Goal: Task Accomplishment & Management: Use online tool/utility

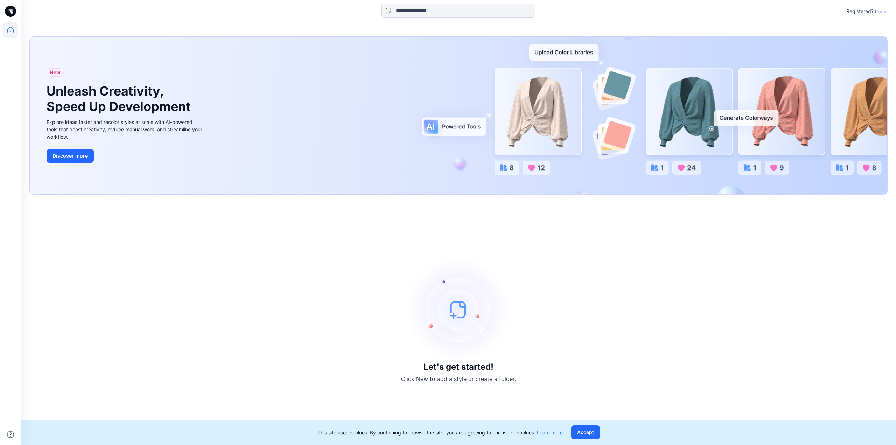
click at [887, 11] on p "Login" at bounding box center [881, 11] width 13 height 7
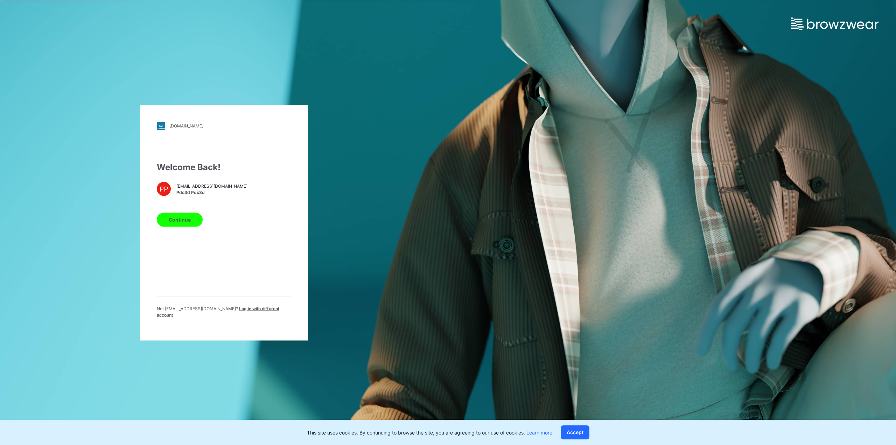
click at [177, 221] on button "Continue" at bounding box center [180, 220] width 46 height 14
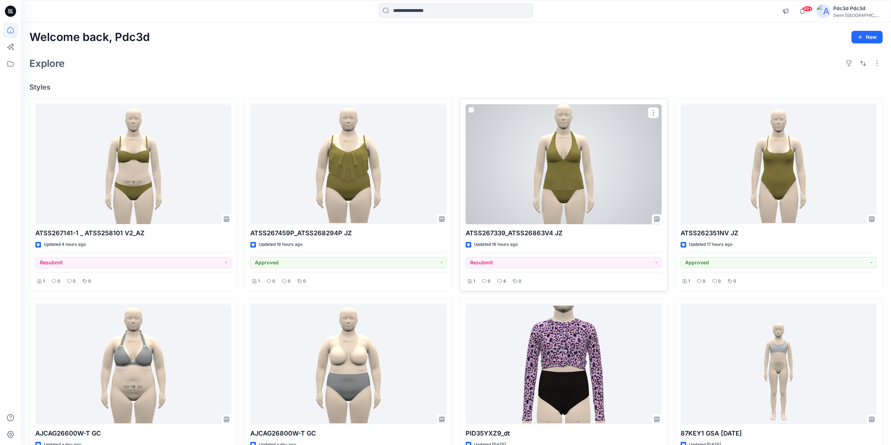
click at [597, 151] on div at bounding box center [564, 164] width 196 height 120
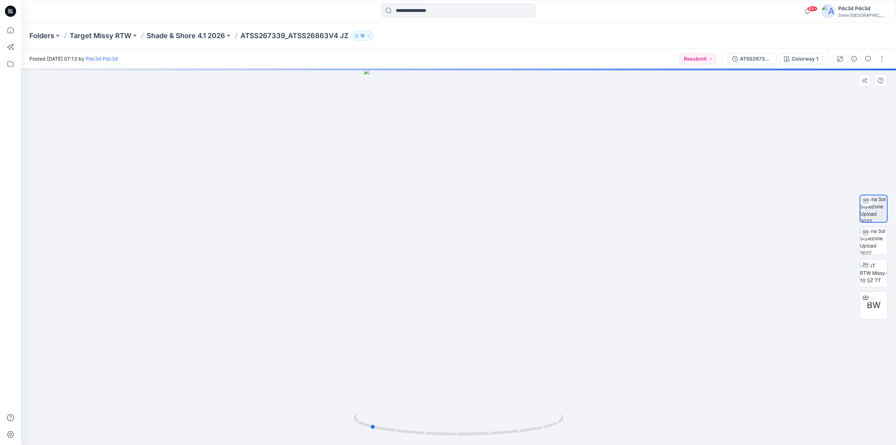
drag, startPoint x: 522, startPoint y: 431, endPoint x: 592, endPoint y: 356, distance: 102.5
click at [439, 414] on icon at bounding box center [460, 424] width 212 height 26
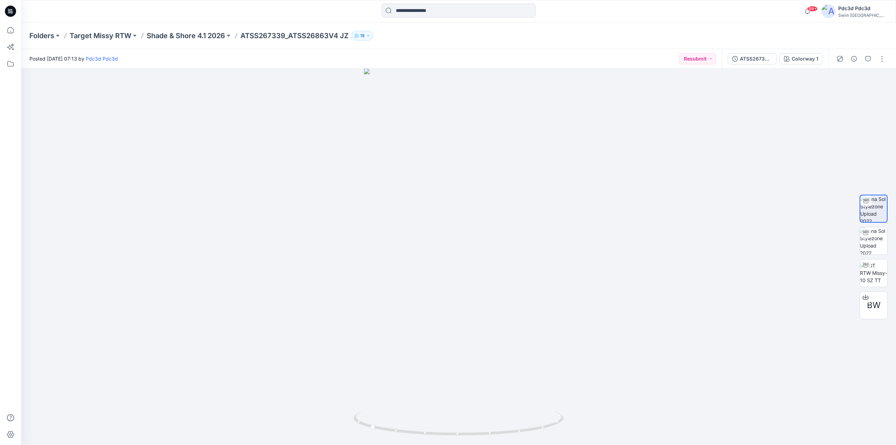
click at [871, 65] on div at bounding box center [861, 59] width 65 height 20
click at [869, 61] on icon "button" at bounding box center [868, 59] width 6 height 6
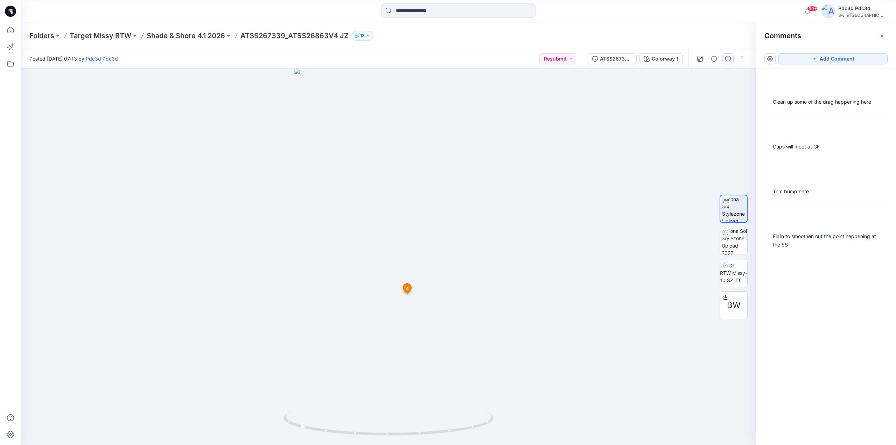
click at [810, 257] on div "Clean up some of the drag happening here Cups will meet at CF Trim bump here Fi…" at bounding box center [826, 244] width 140 height 350
click at [806, 235] on div "Fill in to smoothen out the point happening at the SS" at bounding box center [826, 240] width 106 height 17
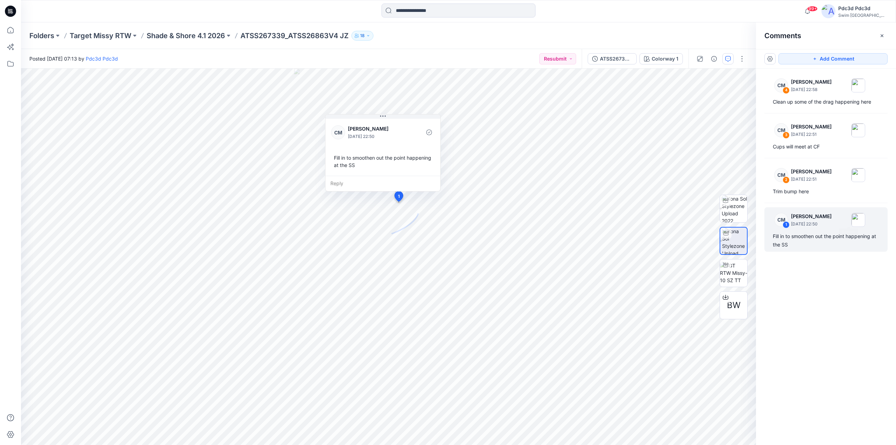
click at [817, 199] on div "CM 4 Caitlin Magrane August 21, 2025 22:58 Clean up some of the drag happening …" at bounding box center [826, 244] width 140 height 350
click at [813, 187] on div "CM 2 Caitlin Magrane August 21, 2025 22:51 Trim bump here" at bounding box center [826, 180] width 123 height 36
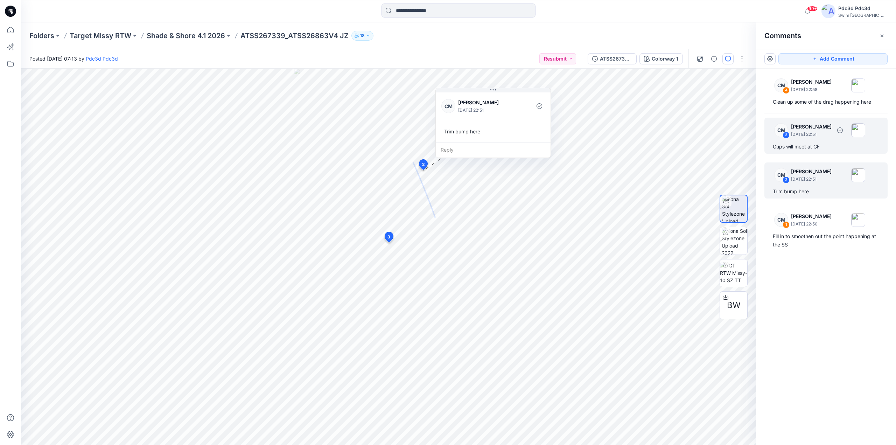
click at [837, 142] on div "Cups will meet at CF" at bounding box center [826, 146] width 106 height 8
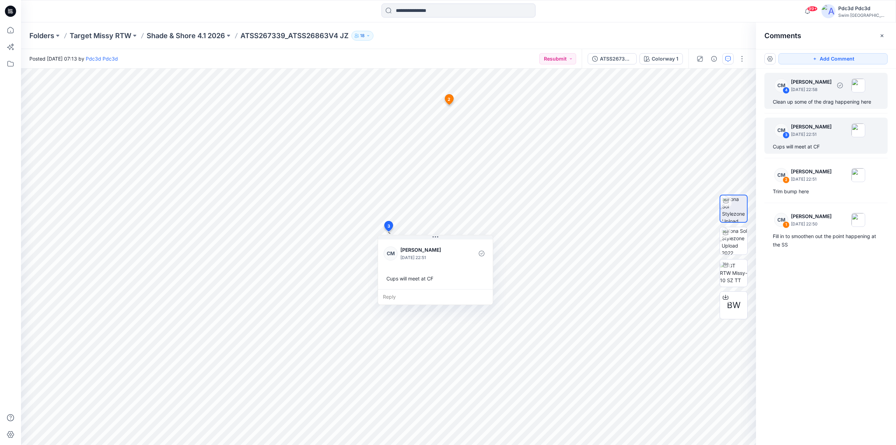
click at [819, 104] on div "Clean up some of the drag happening here" at bounding box center [826, 102] width 106 height 8
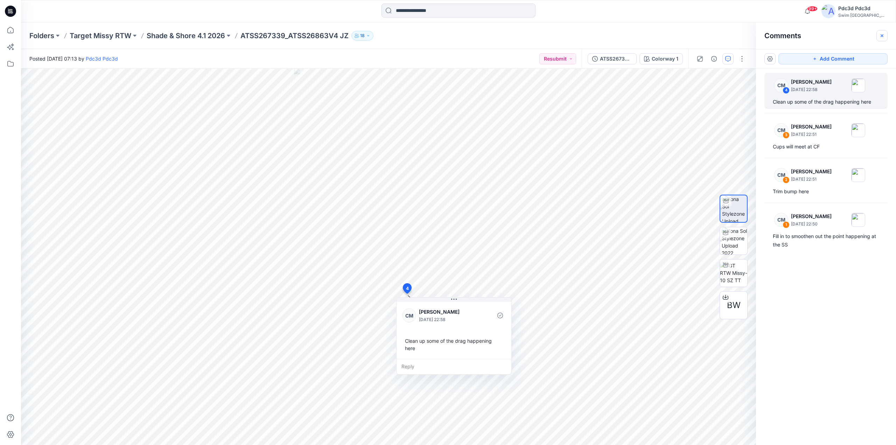
click at [880, 38] on icon "button" at bounding box center [882, 36] width 6 height 6
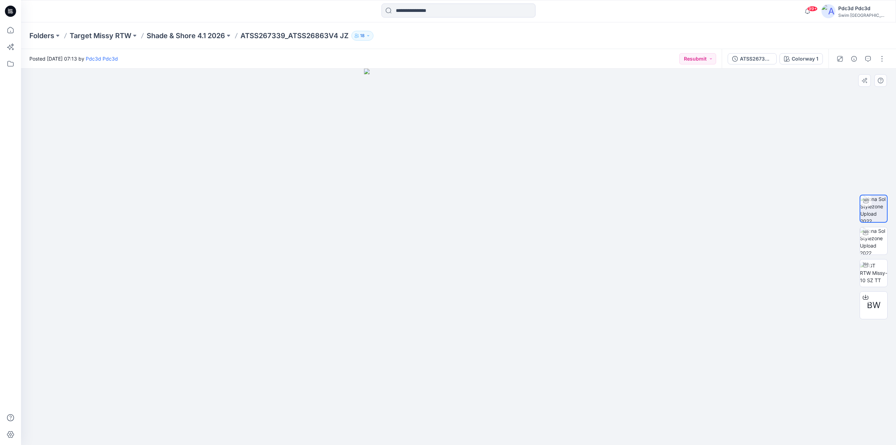
drag, startPoint x: 499, startPoint y: 408, endPoint x: 475, endPoint y: 409, distance: 24.2
click at [475, 409] on img at bounding box center [458, 257] width 189 height 376
click at [502, 391] on img at bounding box center [458, 257] width 189 height 376
click at [873, 242] on img at bounding box center [873, 240] width 27 height 27
click at [872, 211] on img at bounding box center [873, 208] width 27 height 27
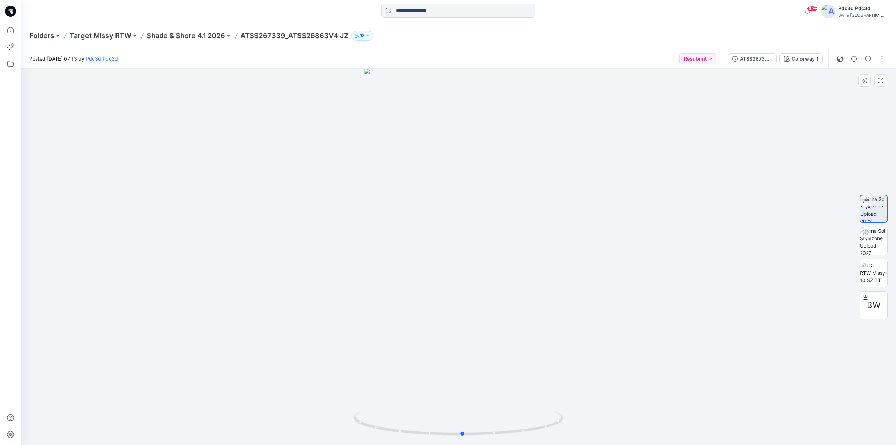
drag, startPoint x: 539, startPoint y: 429, endPoint x: 509, endPoint y: 182, distance: 249.3
click at [548, 424] on icon at bounding box center [460, 424] width 212 height 26
click at [882, 276] on img at bounding box center [873, 273] width 27 height 22
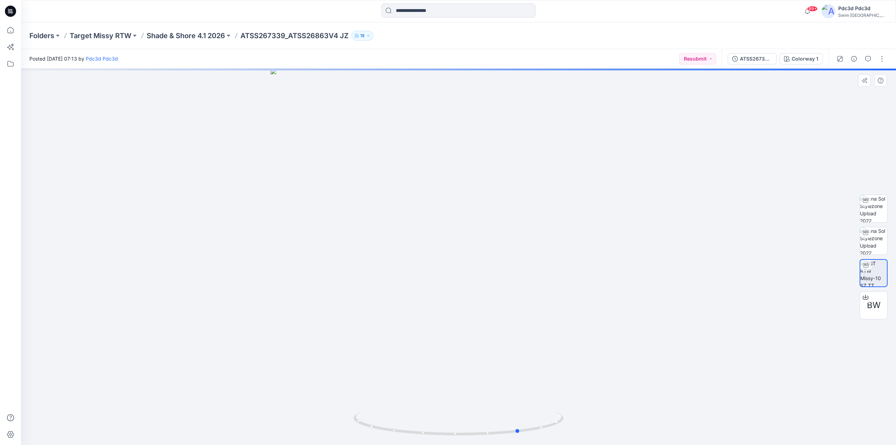
drag, startPoint x: 528, startPoint y: 432, endPoint x: 589, endPoint y: 411, distance: 63.5
click at [589, 411] on div at bounding box center [458, 257] width 875 height 376
drag, startPoint x: 502, startPoint y: 435, endPoint x: 569, endPoint y: 432, distance: 66.2
click at [569, 432] on div at bounding box center [458, 257] width 875 height 376
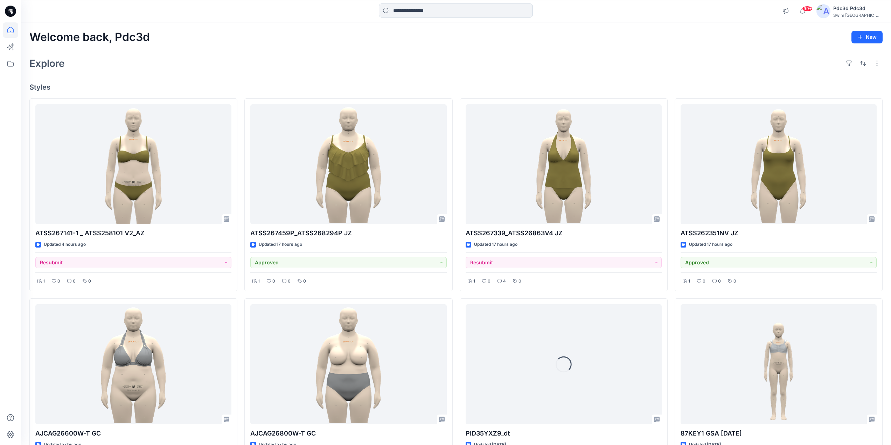
click at [435, 11] on input at bounding box center [456, 11] width 154 height 14
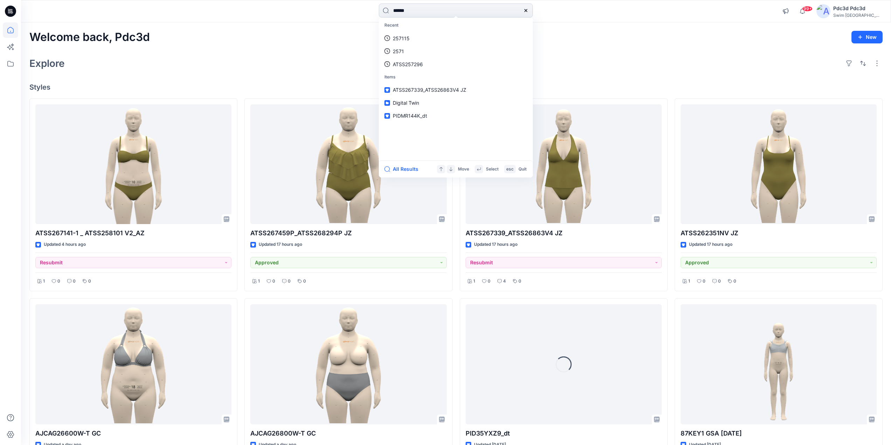
type input "******"
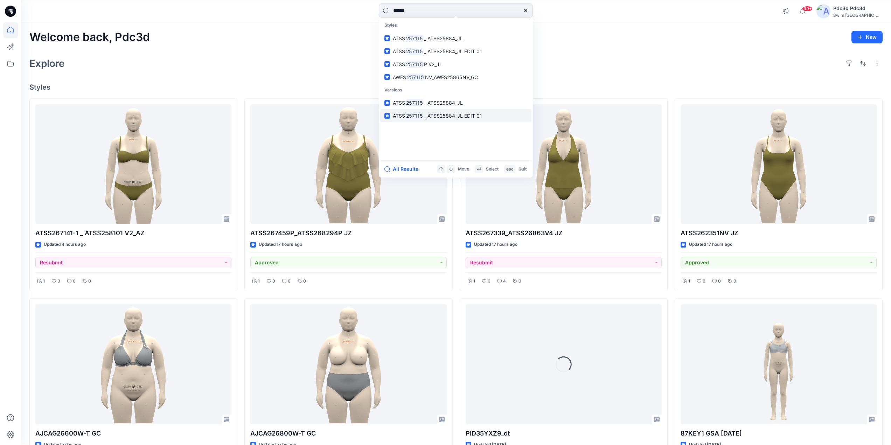
click at [459, 116] on span "_ ATSS25884_JL EDIT 01" at bounding box center [453, 116] width 58 height 6
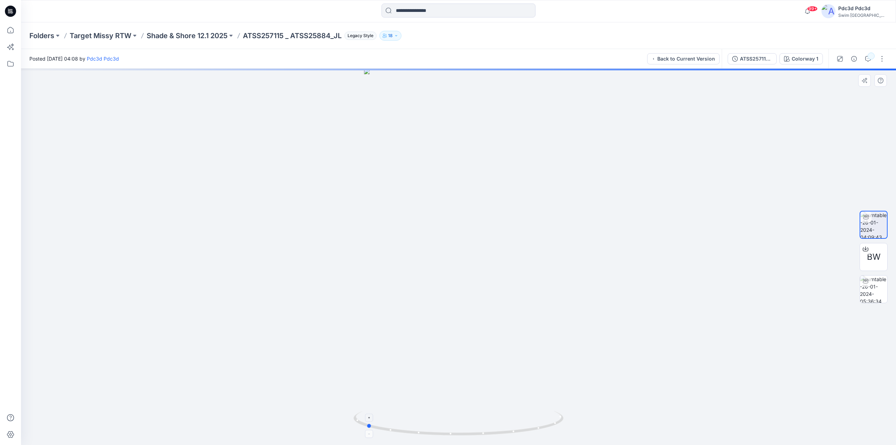
drag, startPoint x: 504, startPoint y: 435, endPoint x: 411, endPoint y: 420, distance: 93.6
click at [411, 420] on icon at bounding box center [460, 424] width 212 height 26
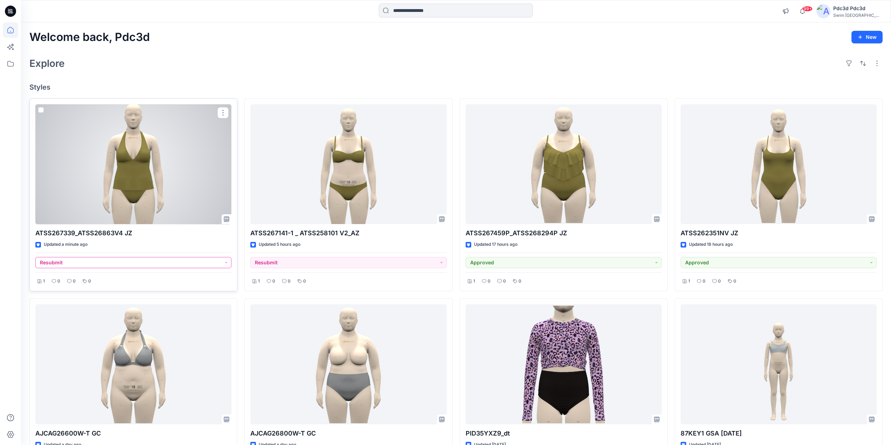
click at [223, 263] on button "Resubmit" at bounding box center [133, 262] width 196 height 11
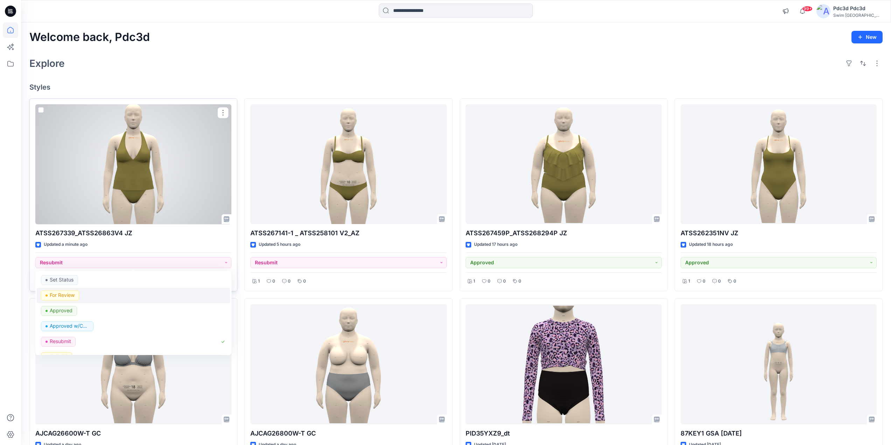
click at [71, 296] on p "For Review" at bounding box center [62, 295] width 25 height 9
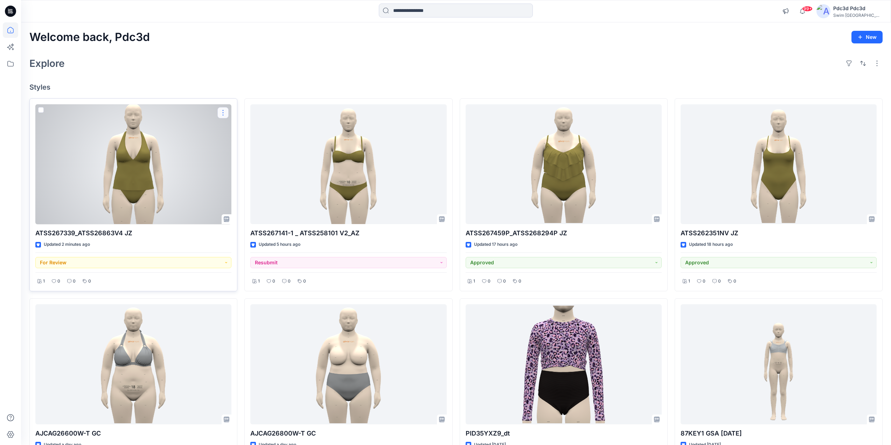
click at [222, 113] on button "button" at bounding box center [222, 112] width 11 height 11
click at [234, 131] on p "Edit" at bounding box center [235, 128] width 9 height 7
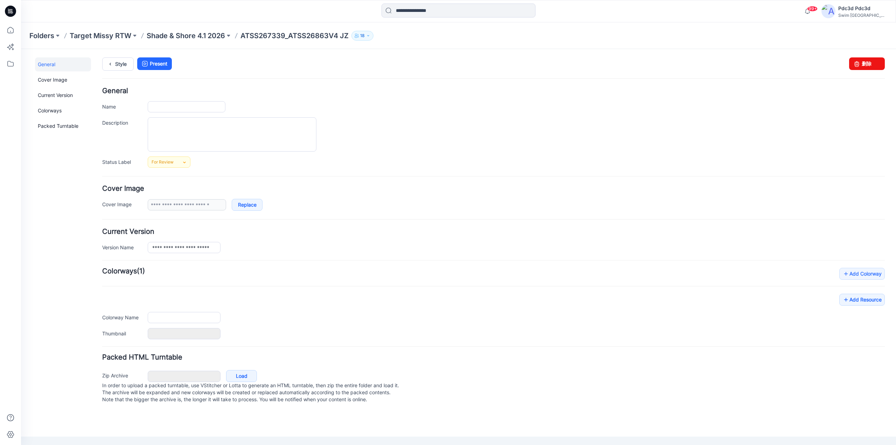
type input "**********"
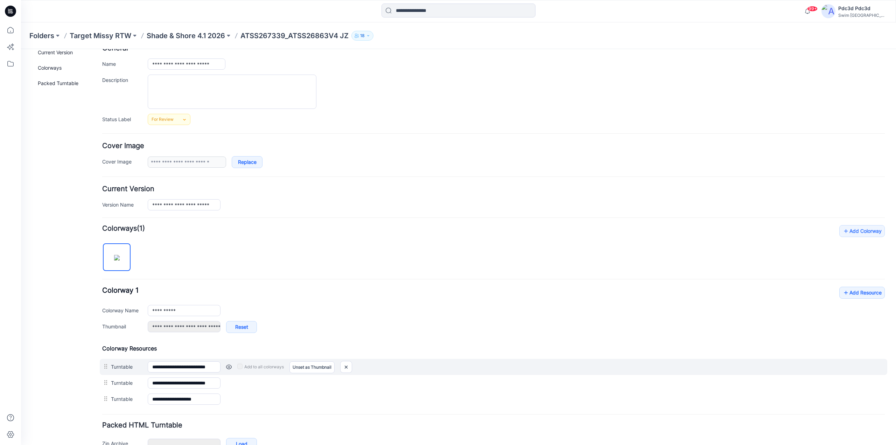
scroll to position [85, 0]
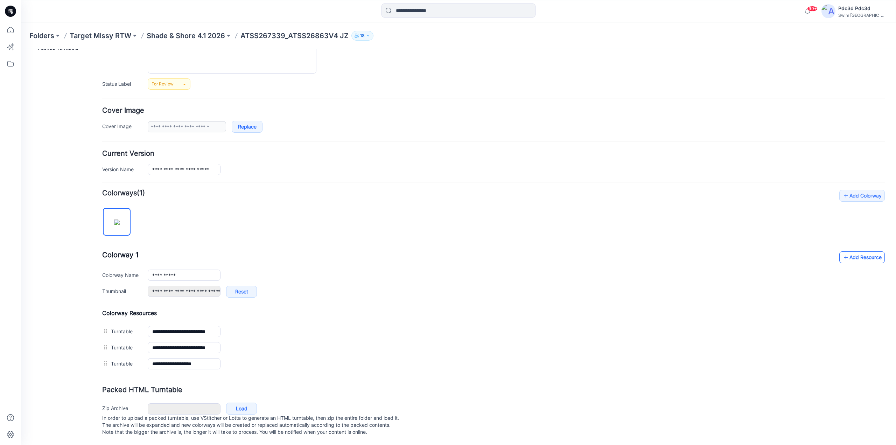
click at [843, 252] on icon at bounding box center [846, 257] width 7 height 11
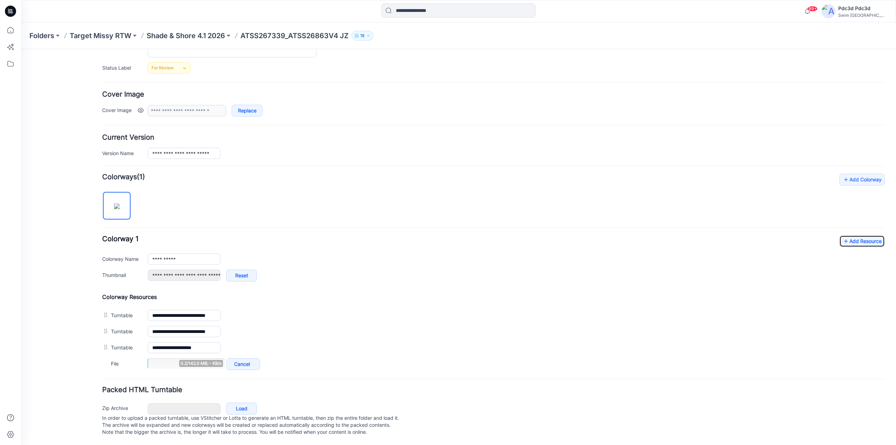
scroll to position [101, 0]
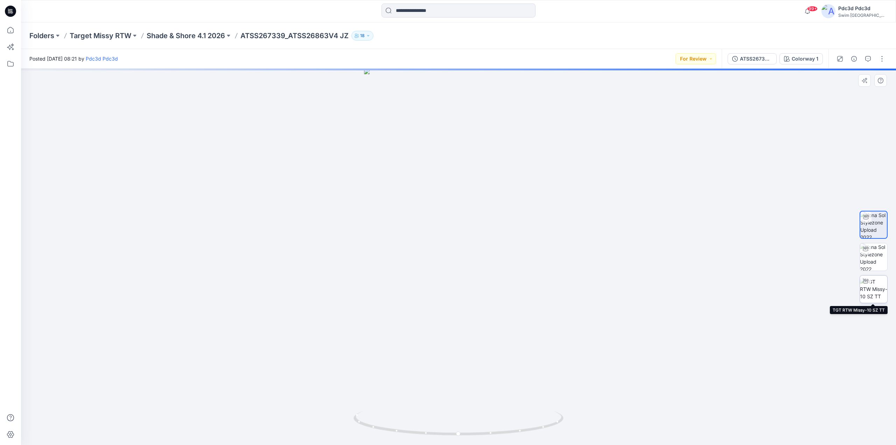
click at [881, 287] on img at bounding box center [873, 289] width 27 height 22
drag, startPoint x: 530, startPoint y: 433, endPoint x: 591, endPoint y: 415, distance: 62.9
click at [591, 415] on div at bounding box center [458, 257] width 875 height 376
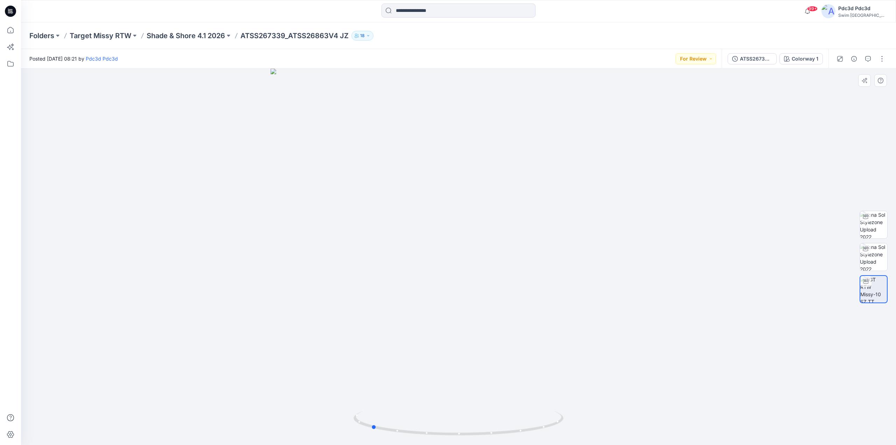
drag, startPoint x: 507, startPoint y: 435, endPoint x: 569, endPoint y: 432, distance: 62.4
click at [569, 432] on div at bounding box center [458, 257] width 875 height 376
